Goal: Task Accomplishment & Management: Manage account settings

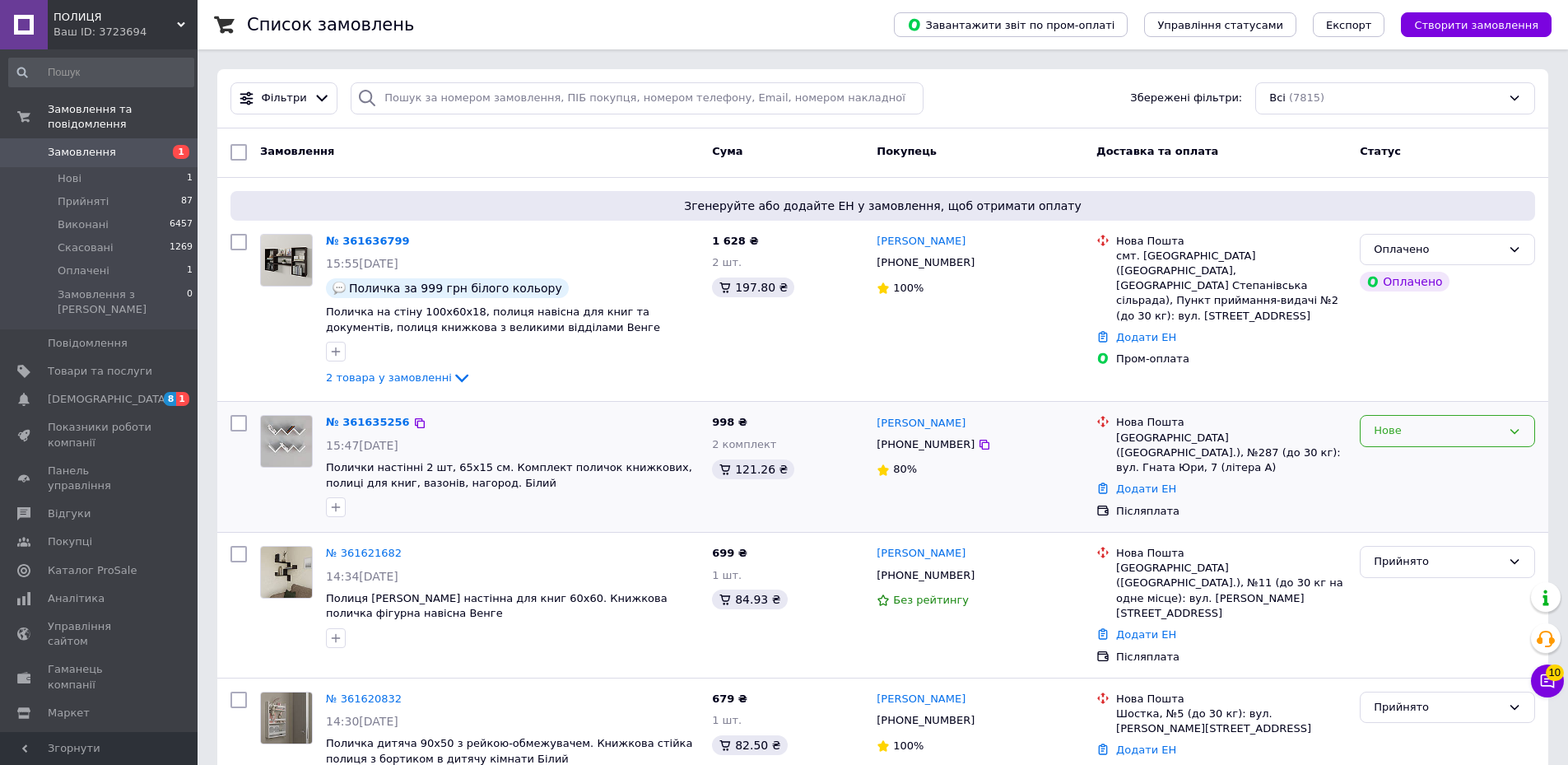
click at [1456, 426] on div "Нове" at bounding box center [1438, 431] width 128 height 18
click at [1442, 462] on li "Прийнято" at bounding box center [1448, 465] width 174 height 30
click at [455, 379] on icon at bounding box center [462, 379] width 13 height 8
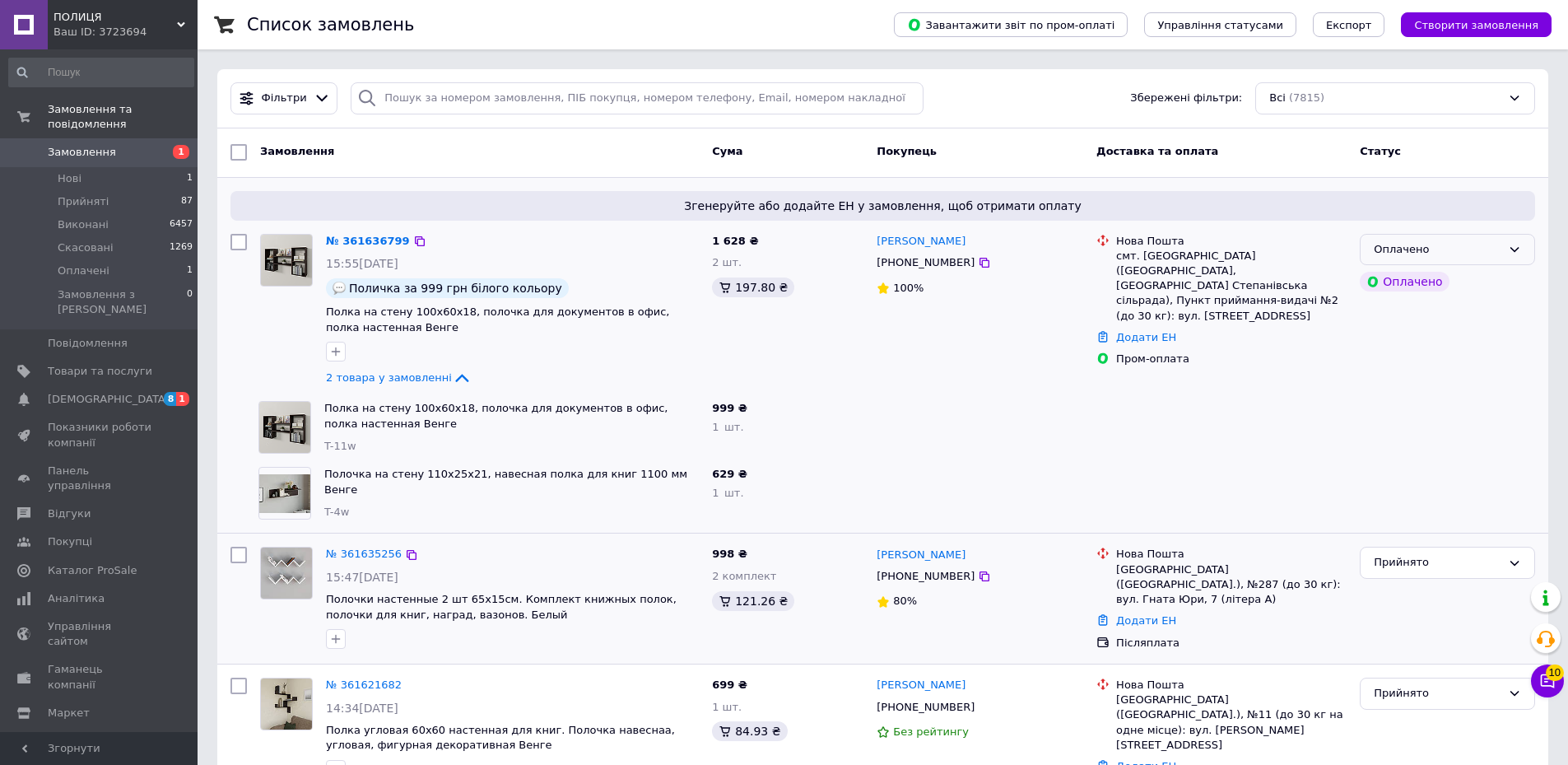
click at [1479, 252] on div "Оплачено" at bounding box center [1438, 249] width 128 height 18
click at [1426, 280] on li "Прийнято" at bounding box center [1448, 283] width 174 height 30
click at [105, 392] on span "[DEMOGRAPHIC_DATA]" at bounding box center [109, 400] width 122 height 15
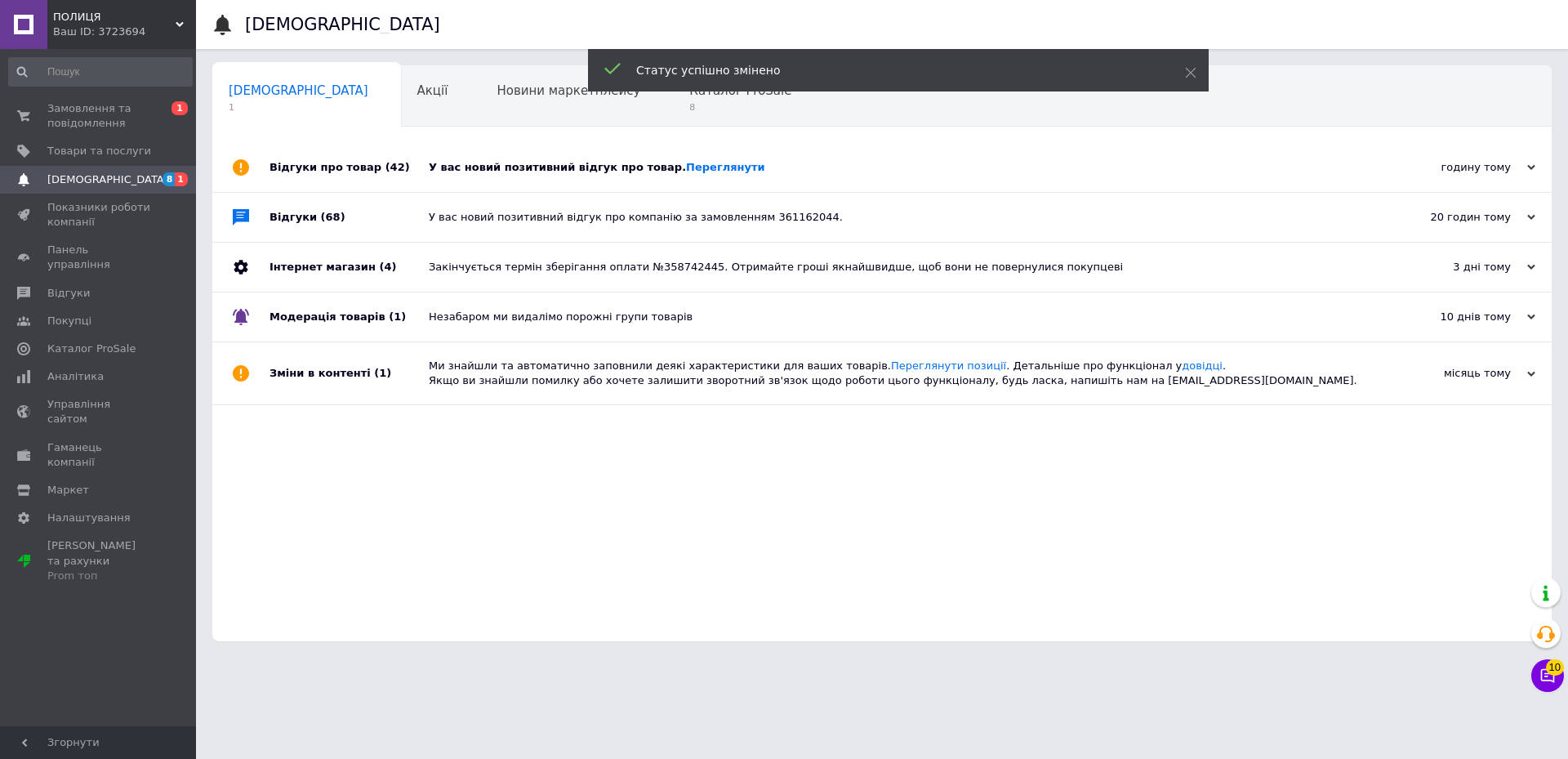
click at [1519, 168] on div "годину тому" at bounding box center [1454, 168] width 163 height 15
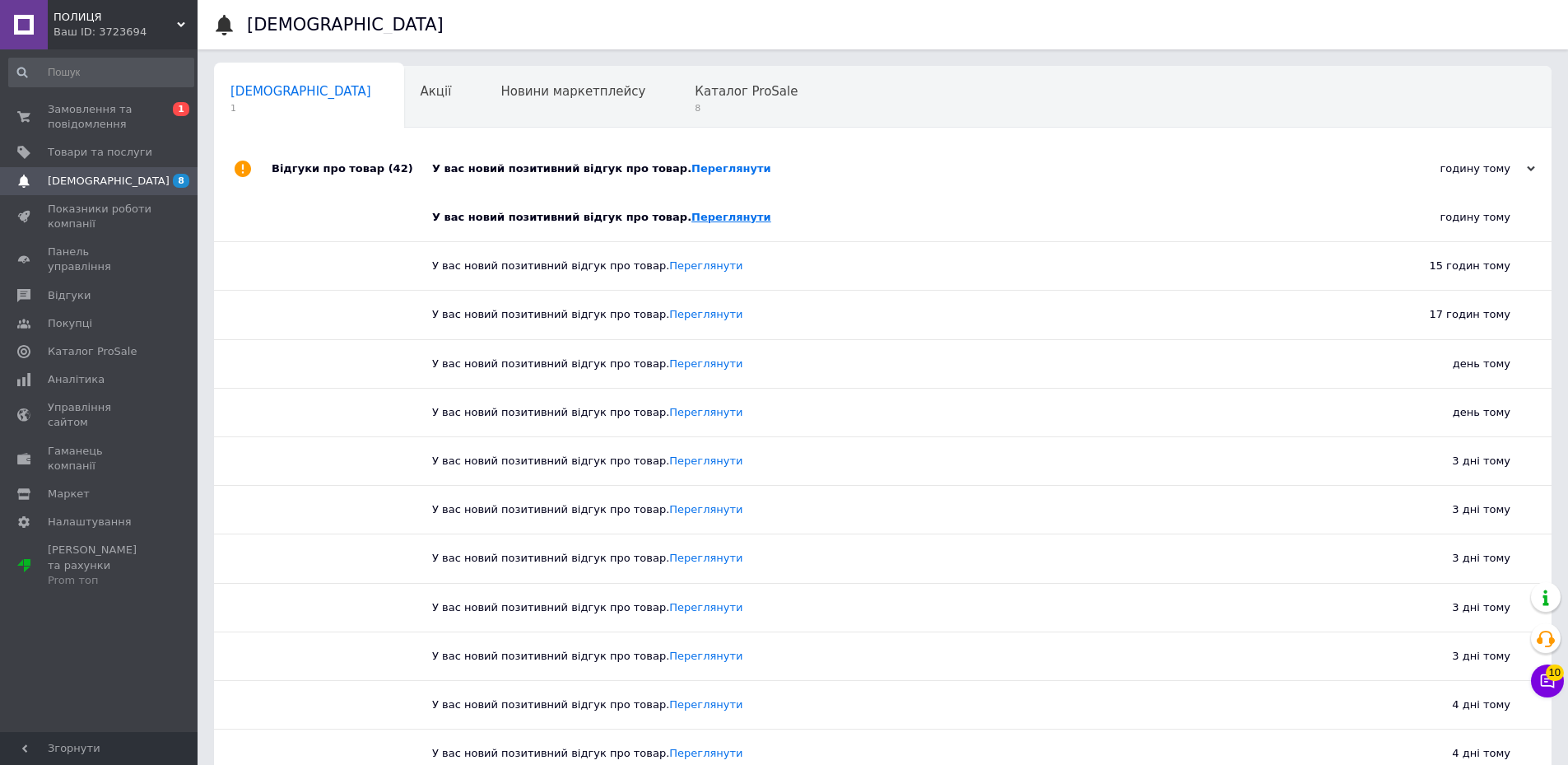
click at [707, 223] on link "Переглянути" at bounding box center [731, 217] width 79 height 13
click at [695, 99] on span "Каталог ProSale" at bounding box center [746, 91] width 103 height 15
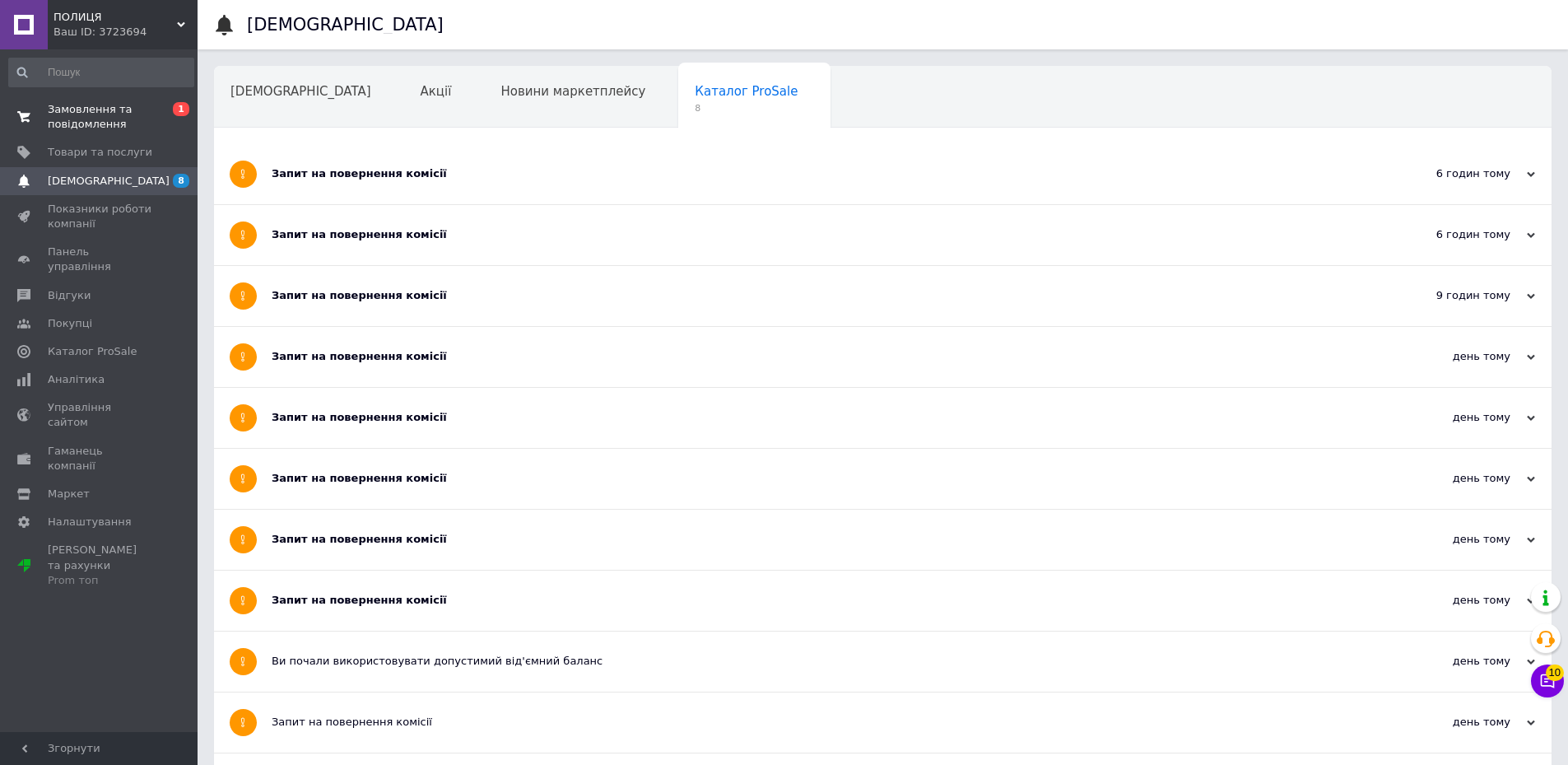
click at [117, 116] on span "Замовлення та повідомлення" at bounding box center [100, 116] width 105 height 29
